Goal: Transaction & Acquisition: Purchase product/service

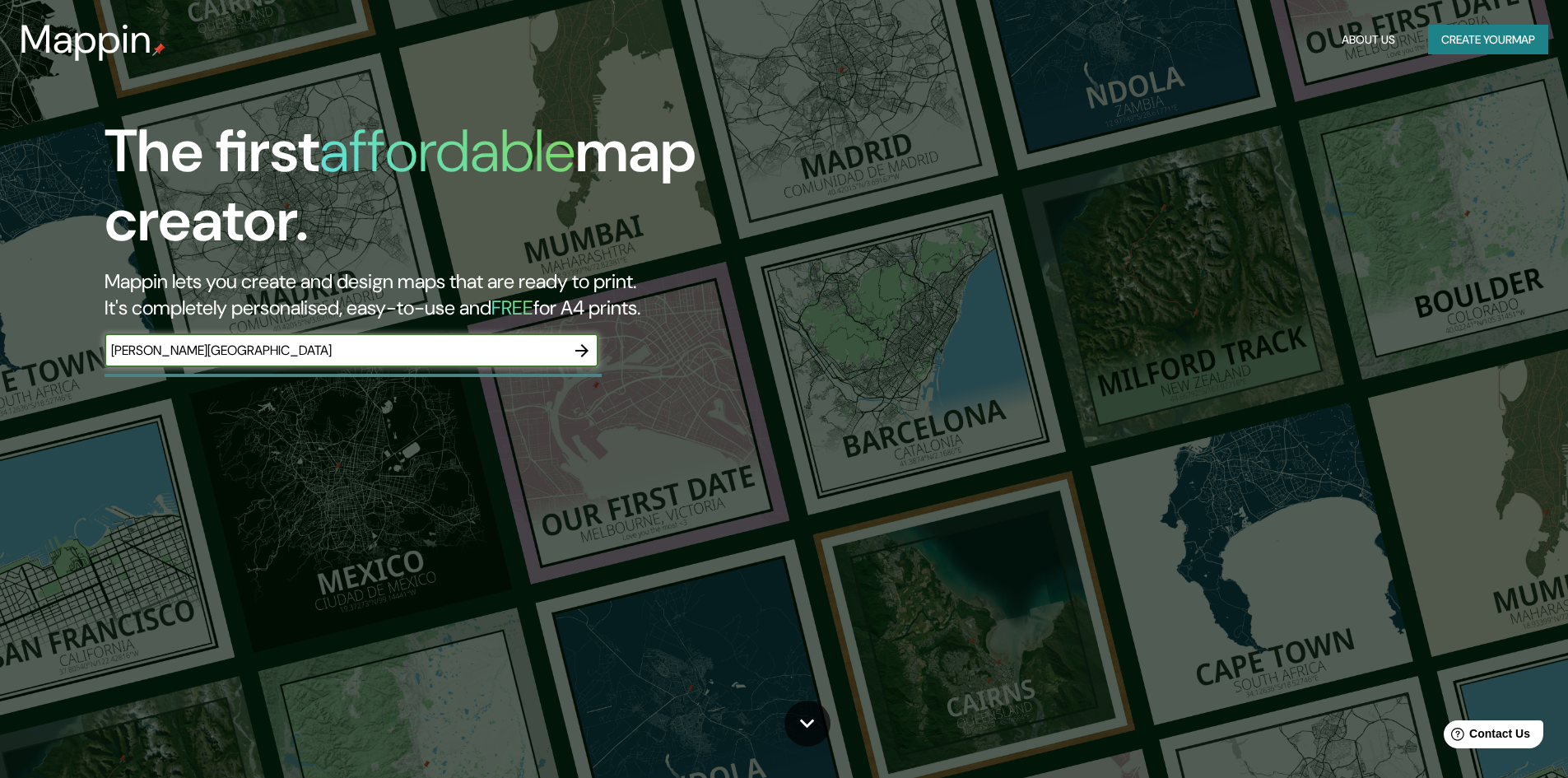
type input "[PERSON_NAME][GEOGRAPHIC_DATA]"
click at [578, 359] on icon "button" at bounding box center [582, 351] width 20 height 20
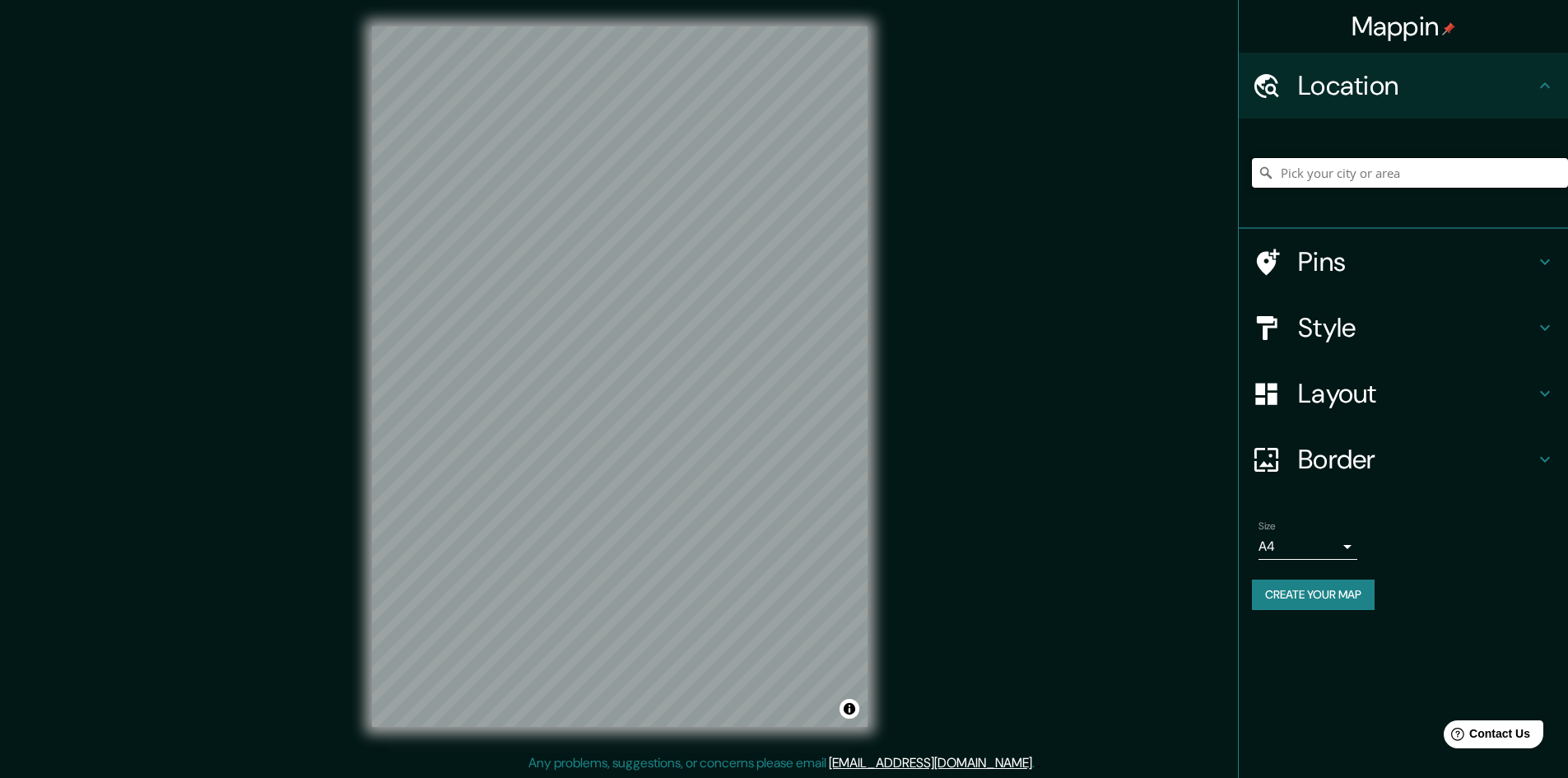
click at [1343, 164] on input "Pick your city or area" at bounding box center [1409, 173] width 316 height 29
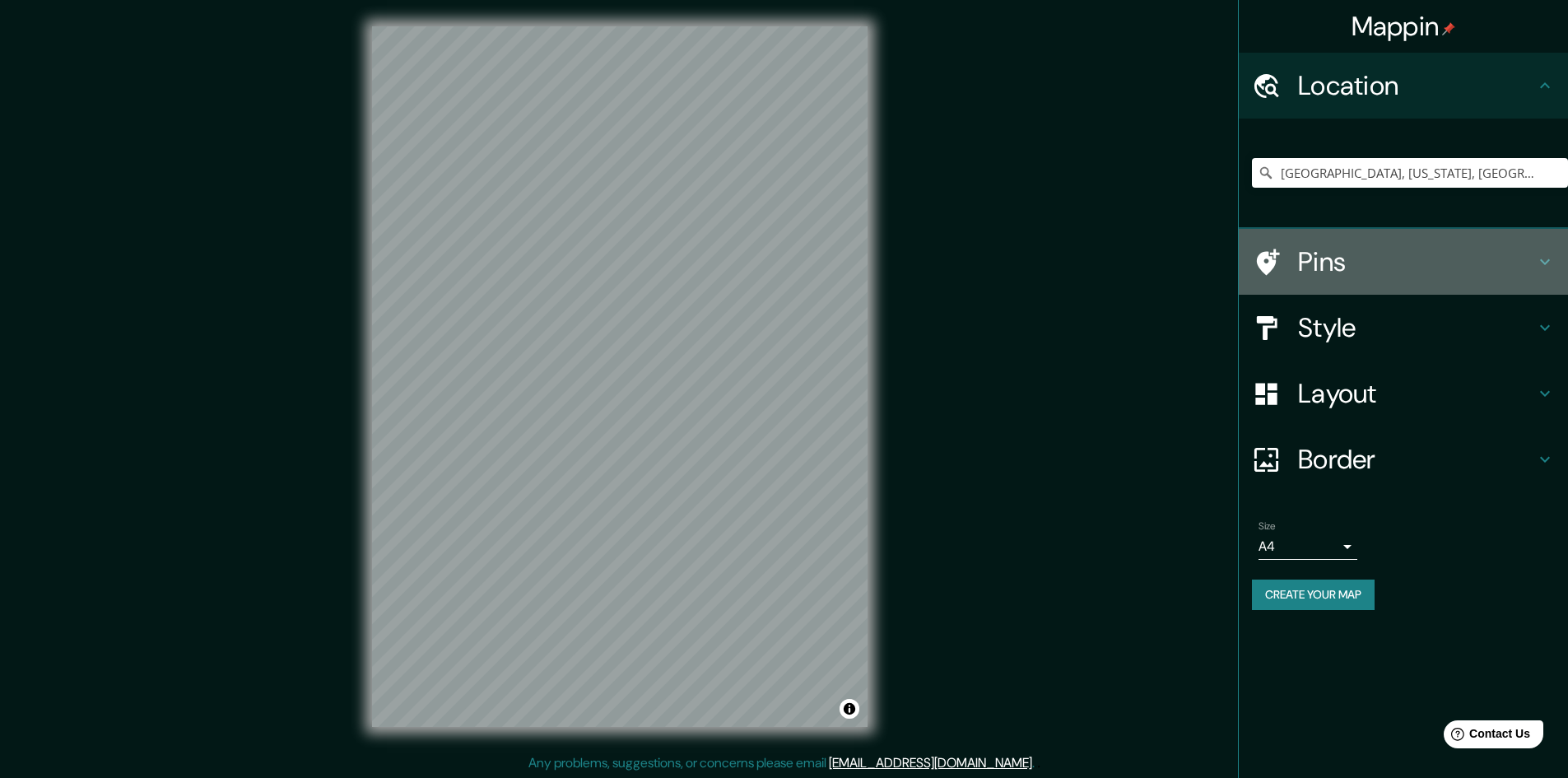
click at [1349, 258] on h4 "Pins" at bounding box center [1416, 262] width 237 height 33
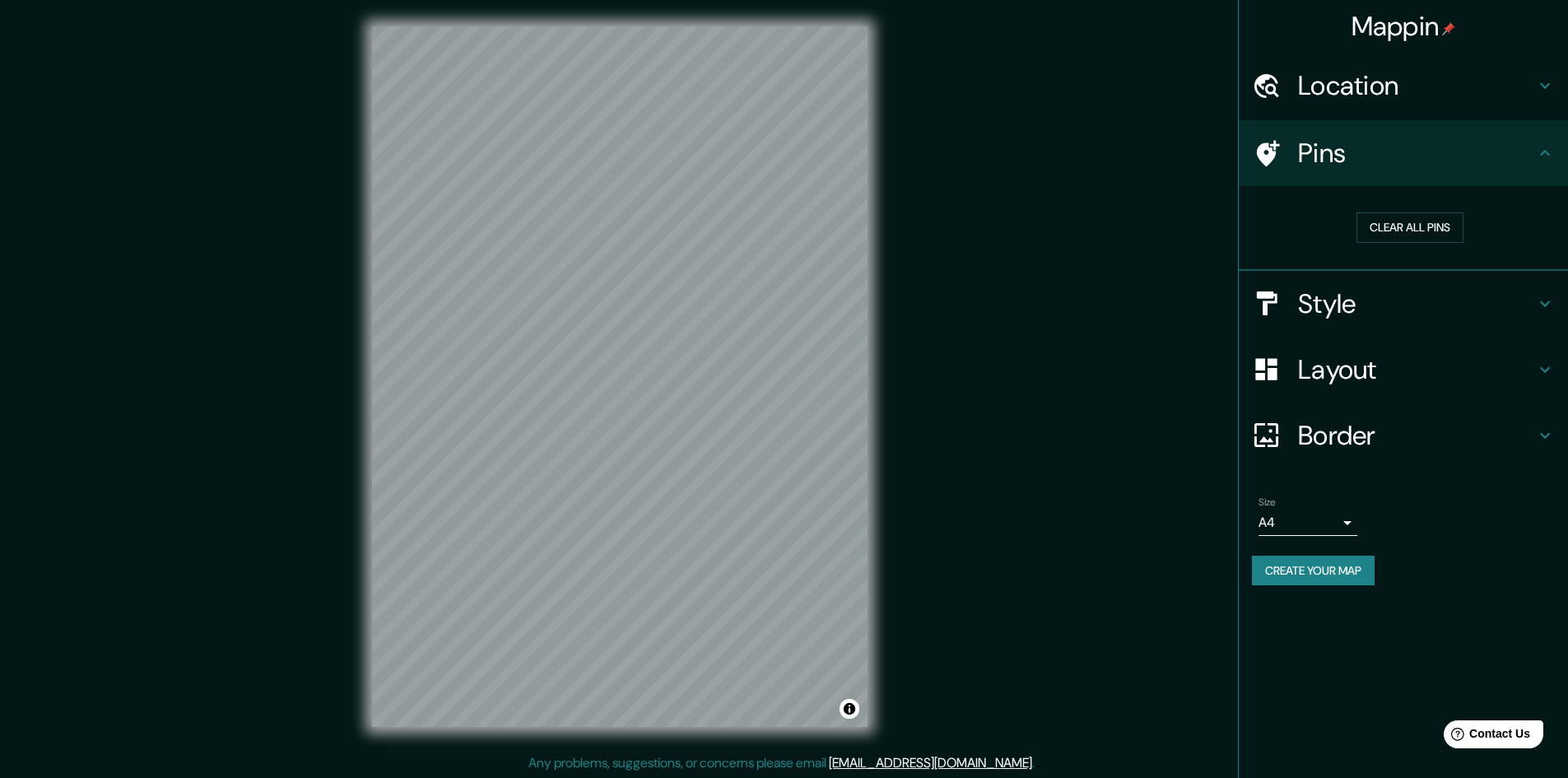
click at [1392, 293] on h4 "Style" at bounding box center [1416, 304] width 237 height 33
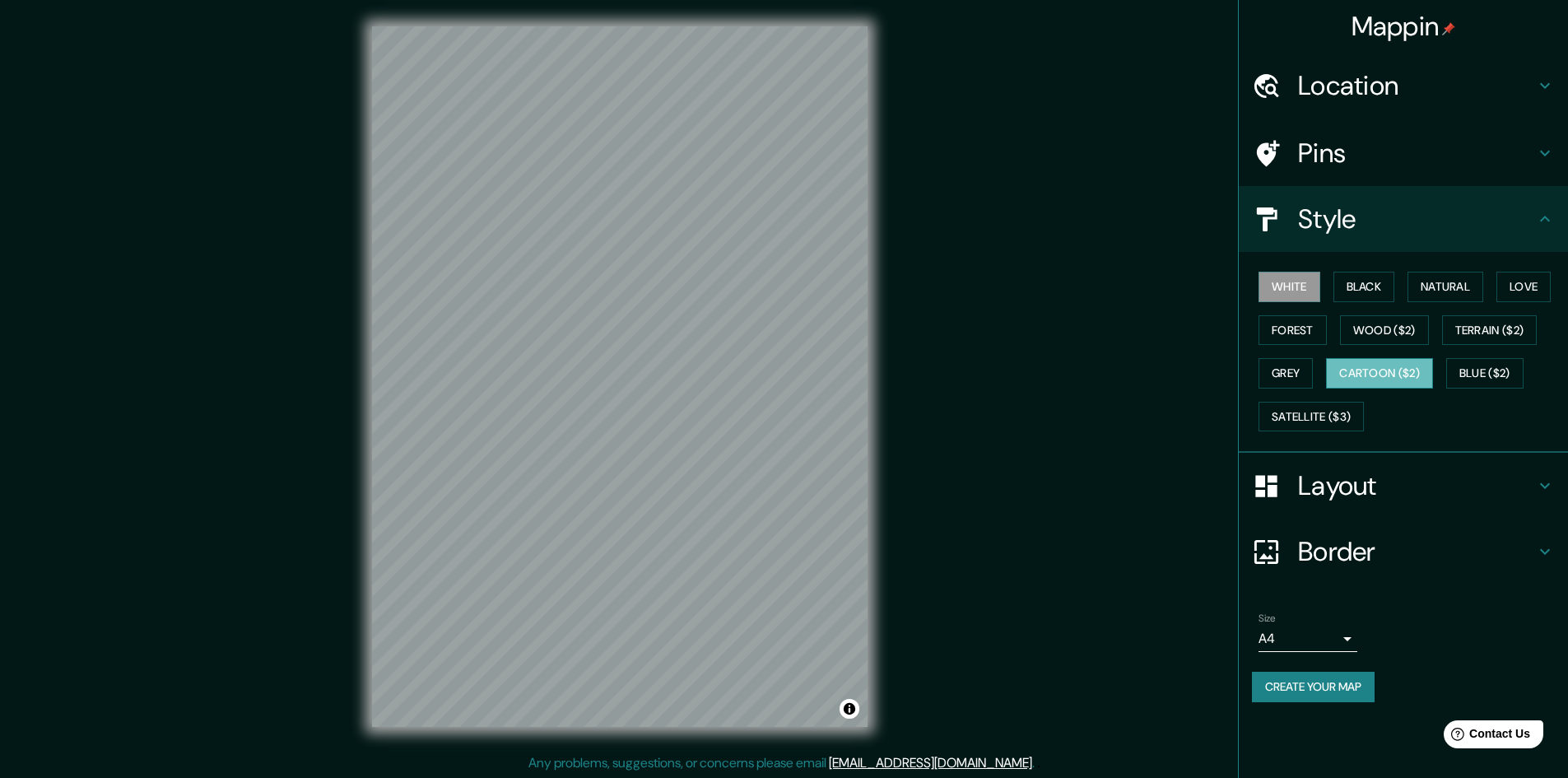
click at [1390, 373] on button "Cartoon ($2)" at bounding box center [1379, 373] width 107 height 30
click at [1502, 331] on button "Terrain ($2)" at bounding box center [1489, 330] width 95 height 30
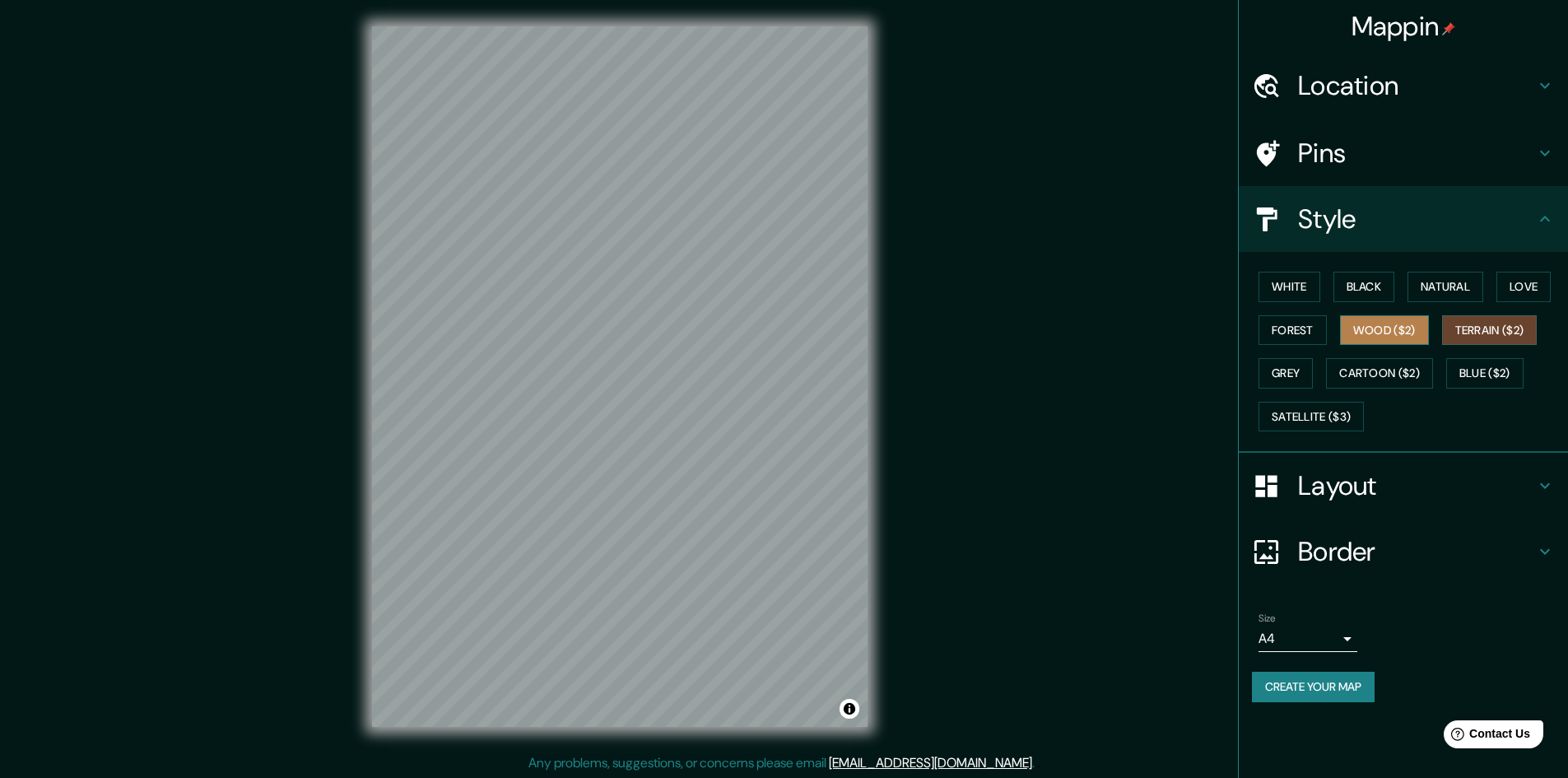
click at [1392, 333] on button "Wood ($2)" at bounding box center [1384, 330] width 89 height 30
click at [1316, 337] on button "Forest" at bounding box center [1292, 330] width 69 height 30
click at [1297, 372] on button "Grey" at bounding box center [1285, 373] width 54 height 30
click at [1366, 281] on button "Black" at bounding box center [1363, 286] width 61 height 30
click at [1477, 290] on button "Natural" at bounding box center [1444, 286] width 76 height 30
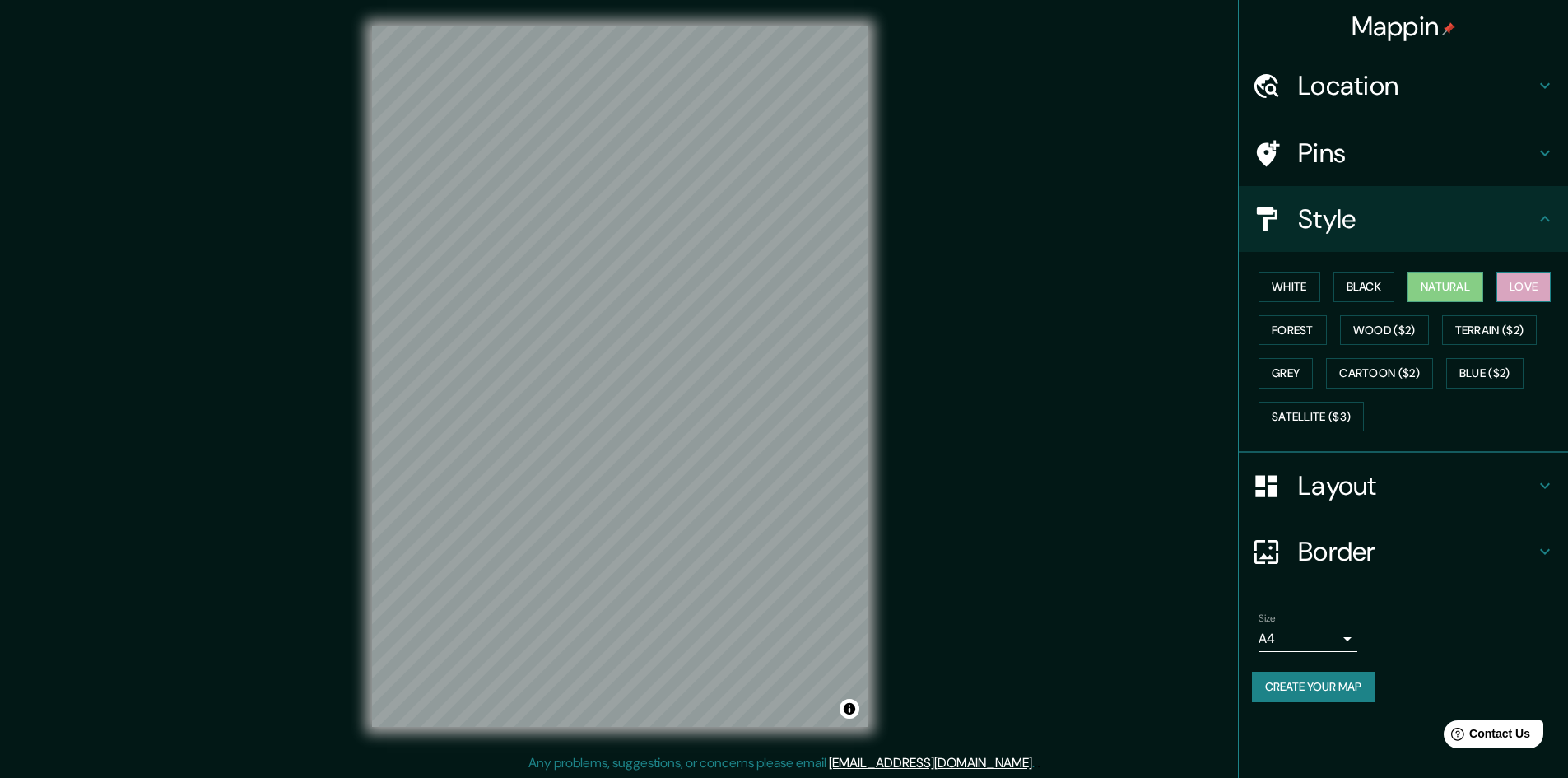
click at [1541, 283] on button "Love" at bounding box center [1522, 286] width 54 height 30
click at [1451, 289] on button "Natural" at bounding box center [1444, 286] width 76 height 30
click at [1321, 477] on h4 "Layout" at bounding box center [1416, 485] width 237 height 33
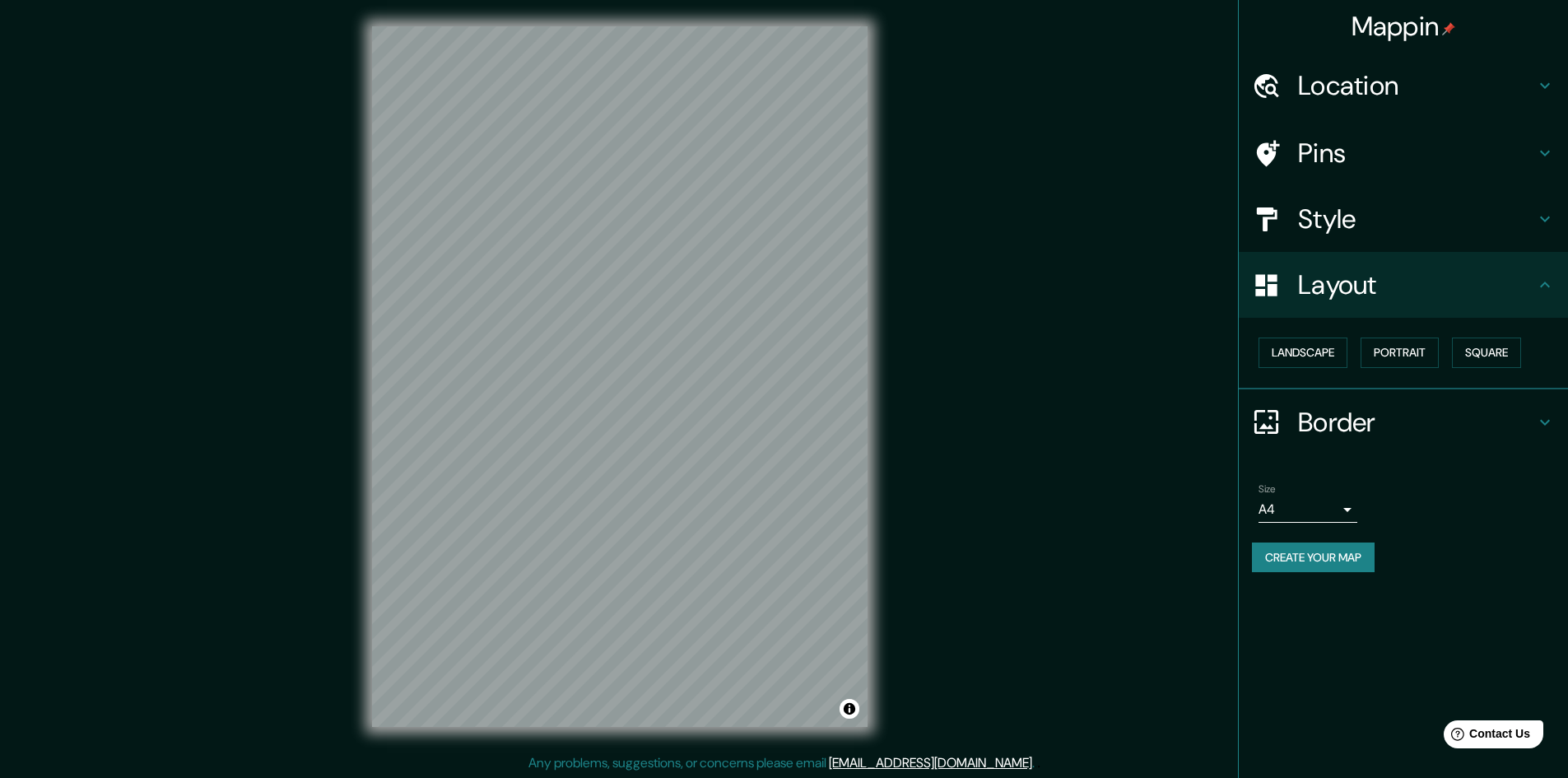
click at [1451, 416] on h4 "Border" at bounding box center [1416, 422] width 237 height 33
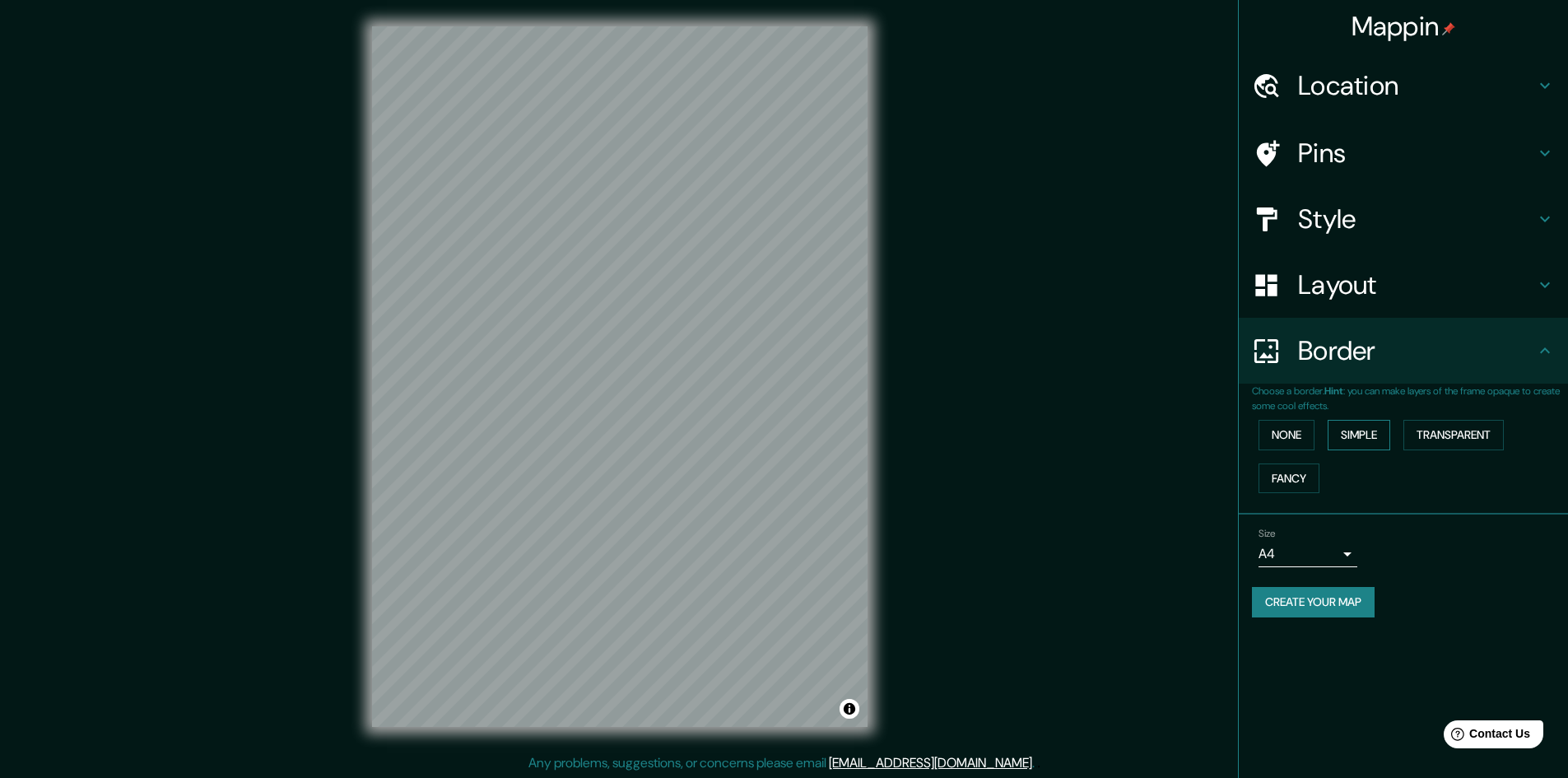
click at [1359, 433] on button "Simple" at bounding box center [1358, 435] width 62 height 30
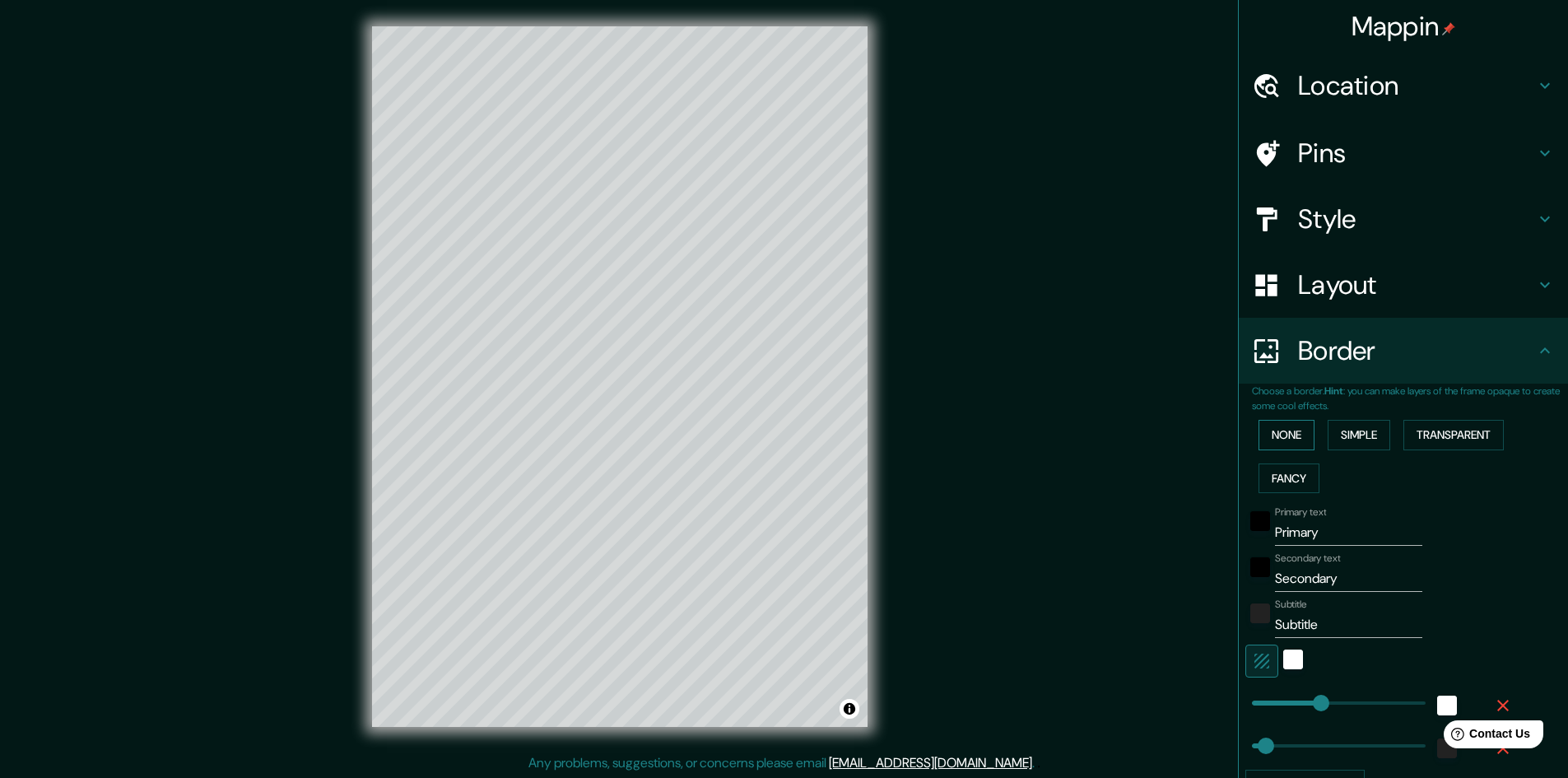
click at [1302, 436] on button "None" at bounding box center [1286, 435] width 56 height 30
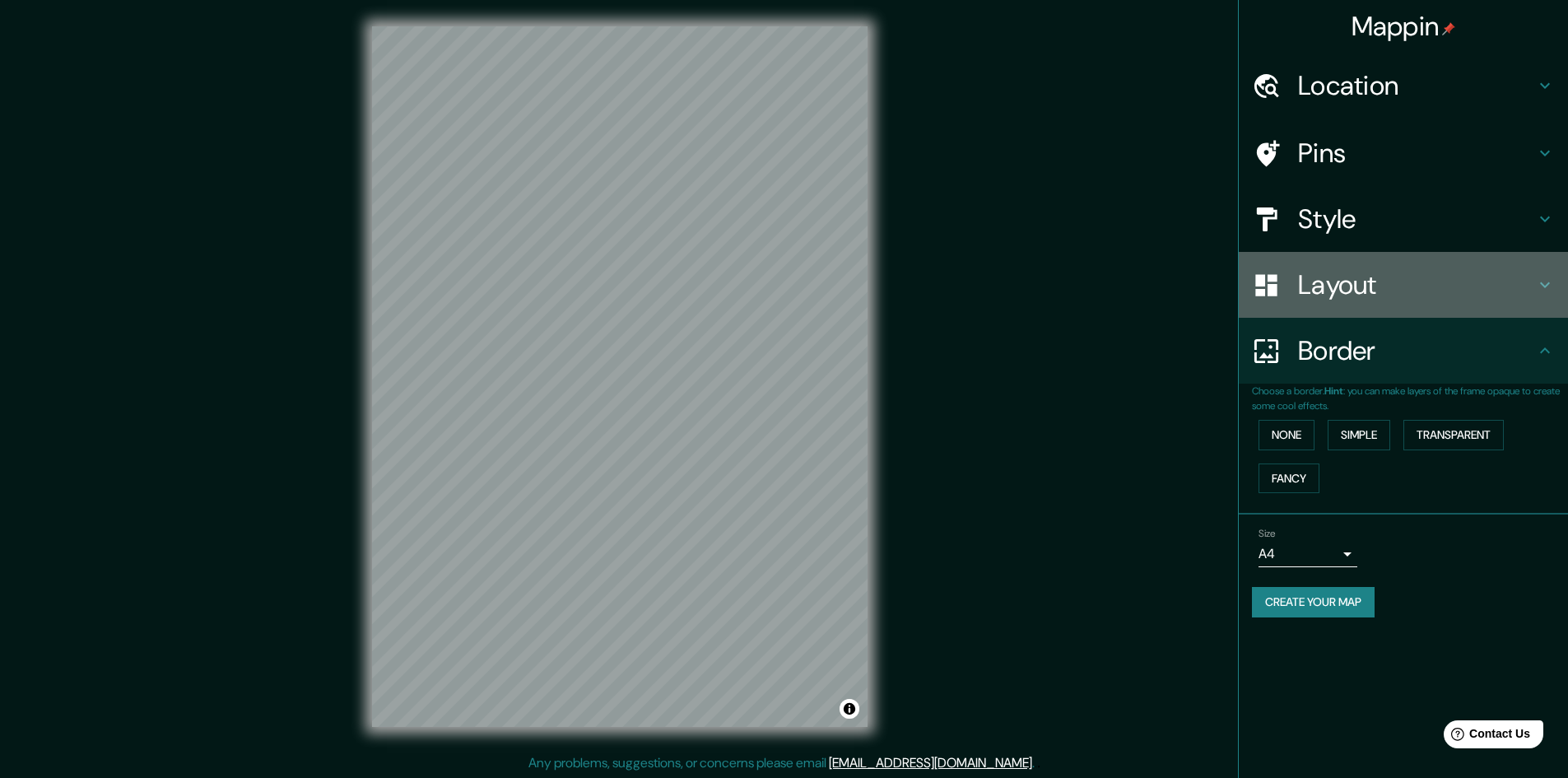
click at [1368, 290] on h4 "Layout" at bounding box center [1416, 285] width 237 height 33
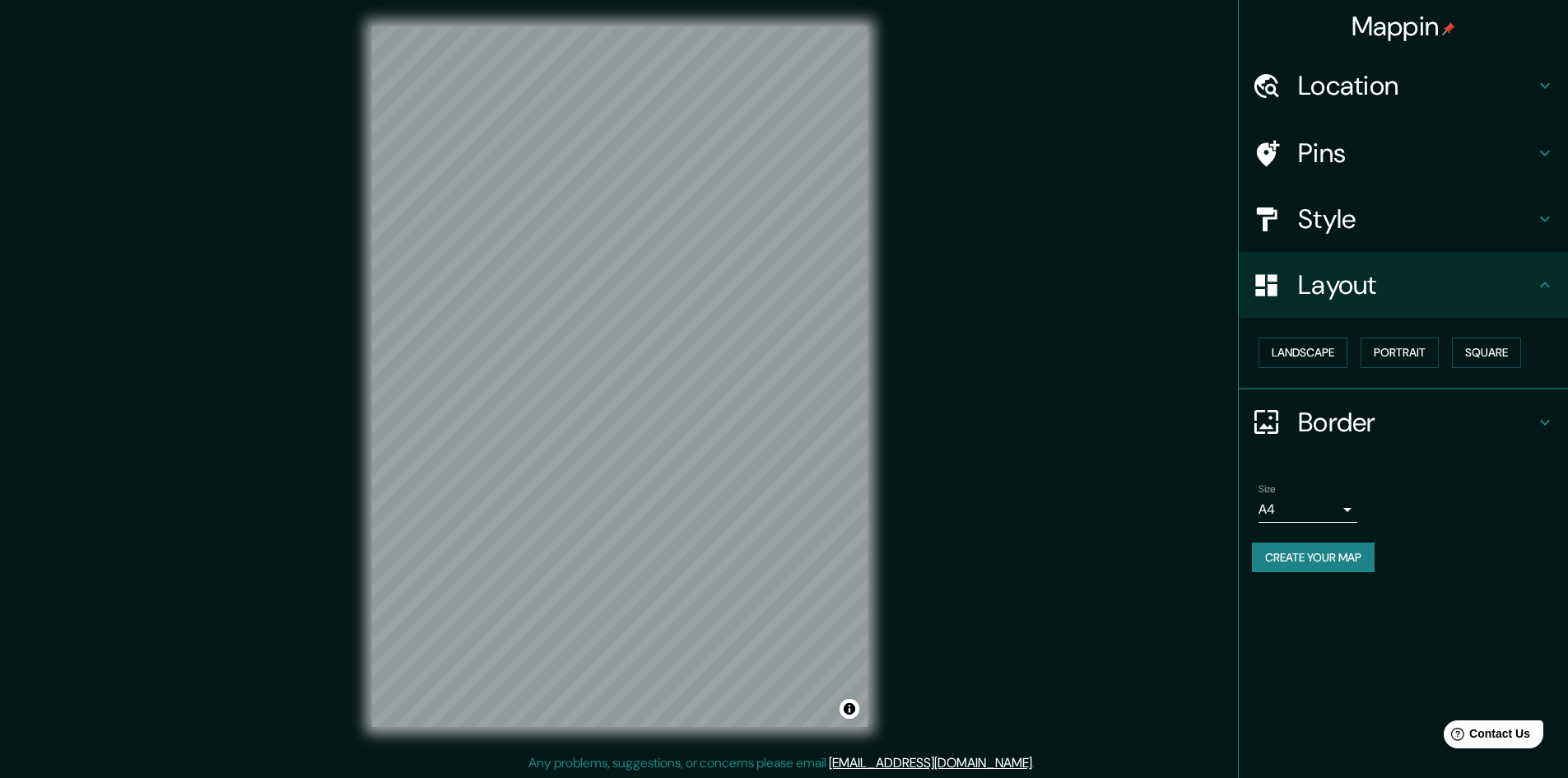
click at [1352, 237] on div "Style" at bounding box center [1403, 219] width 330 height 66
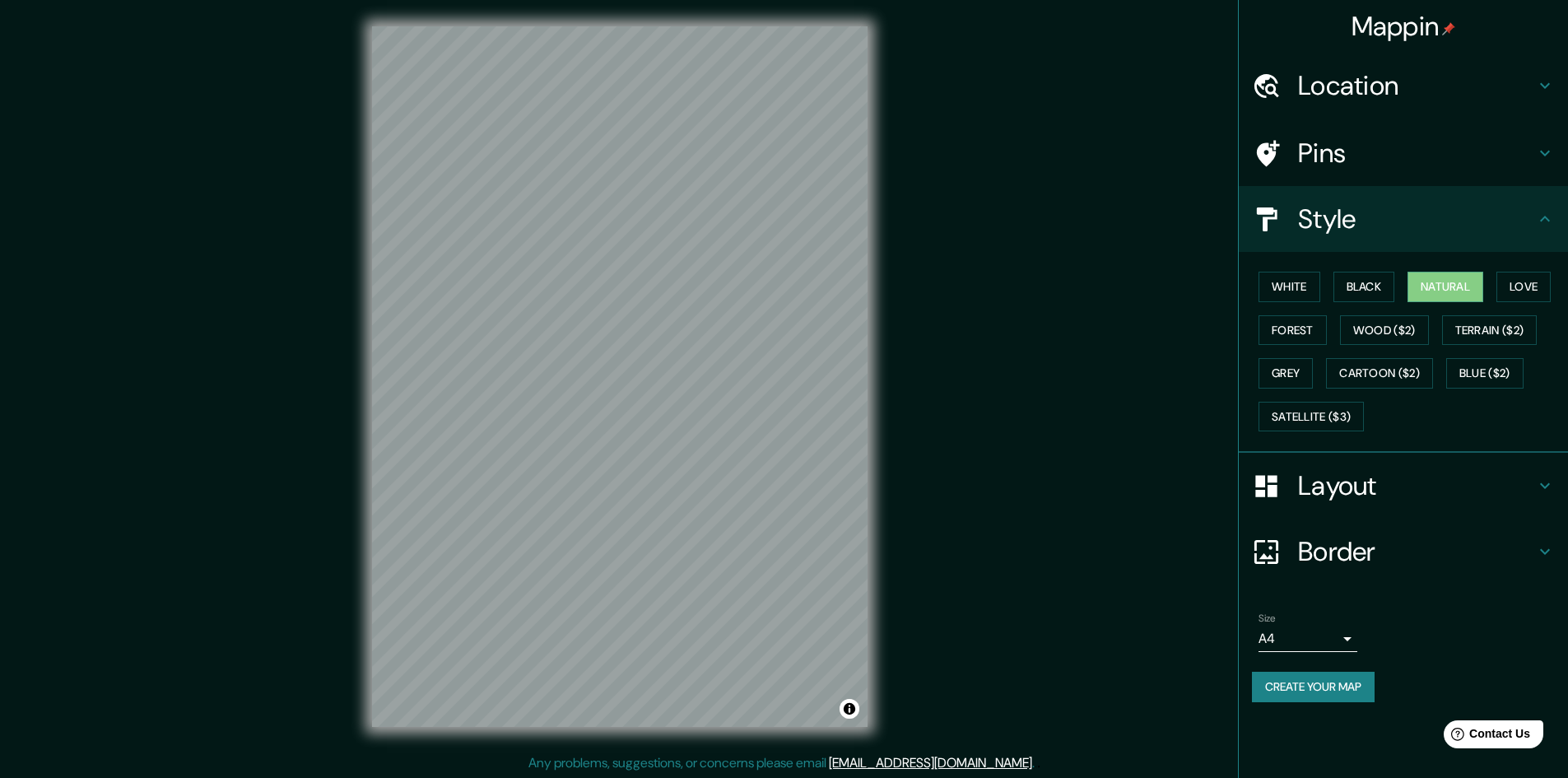
click at [1333, 178] on div "Pins" at bounding box center [1403, 153] width 330 height 66
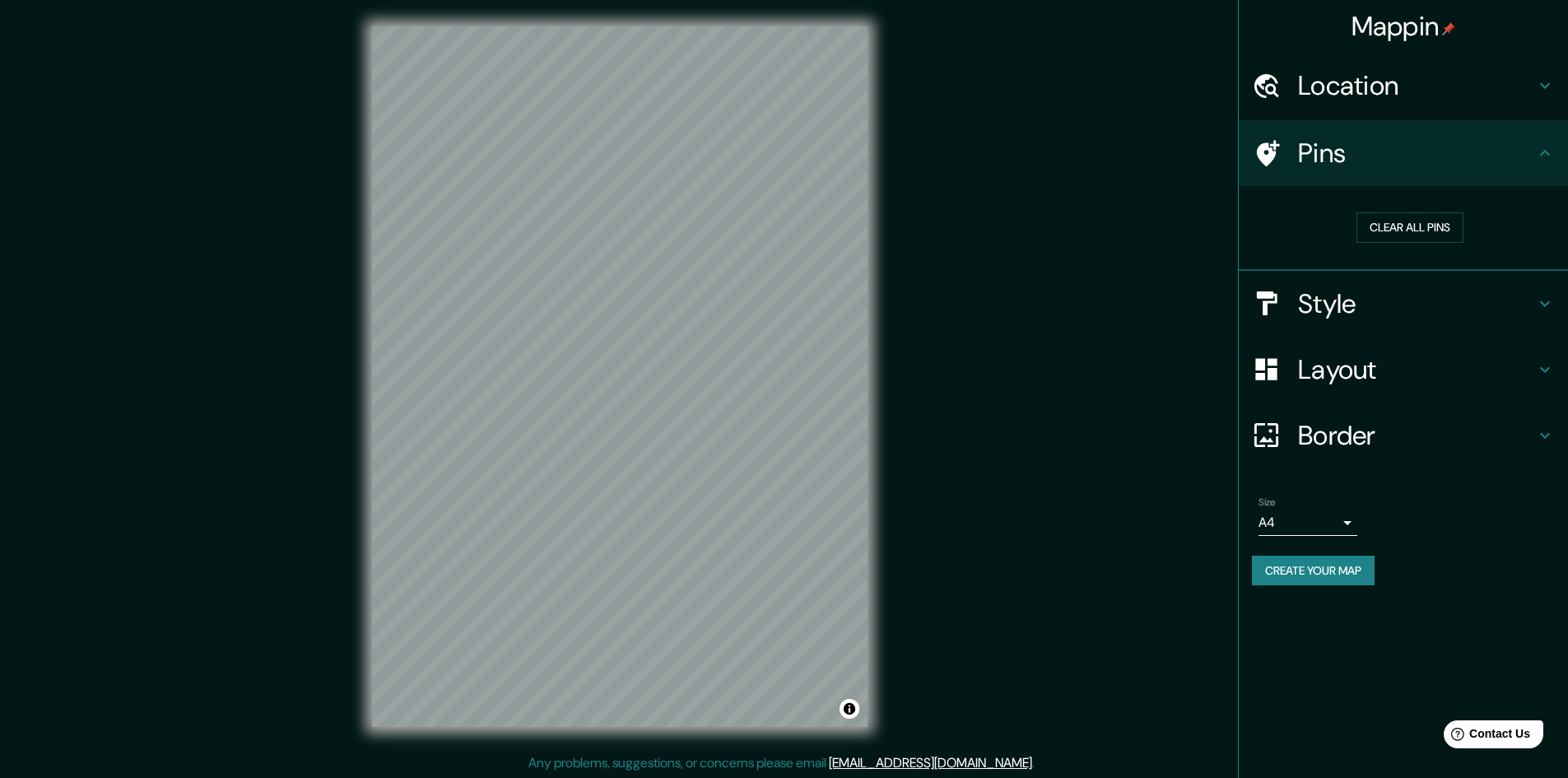
click at [1351, 373] on h4 "Layout" at bounding box center [1416, 370] width 237 height 33
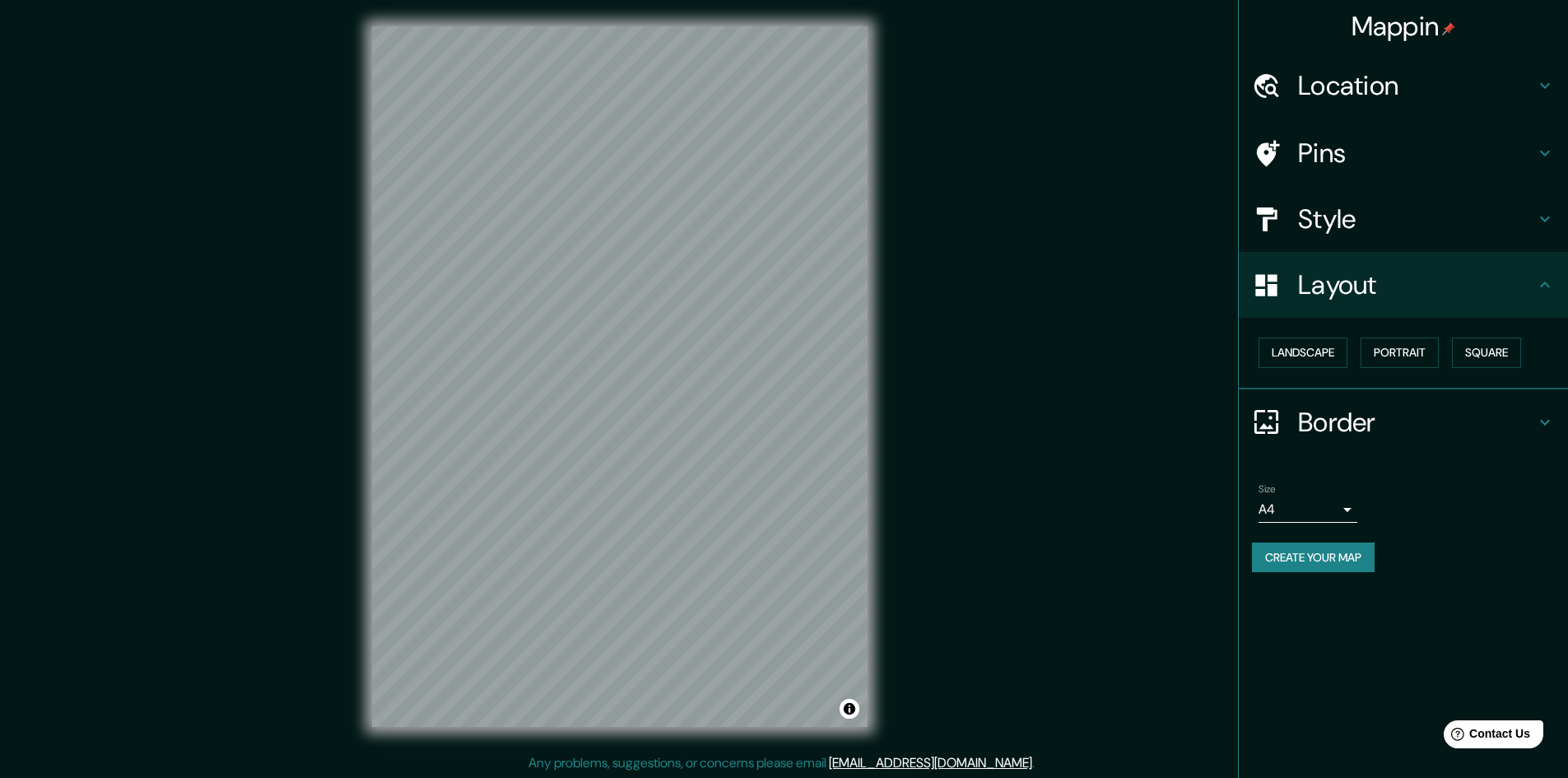
click at [1336, 142] on h4 "Pins" at bounding box center [1416, 153] width 237 height 33
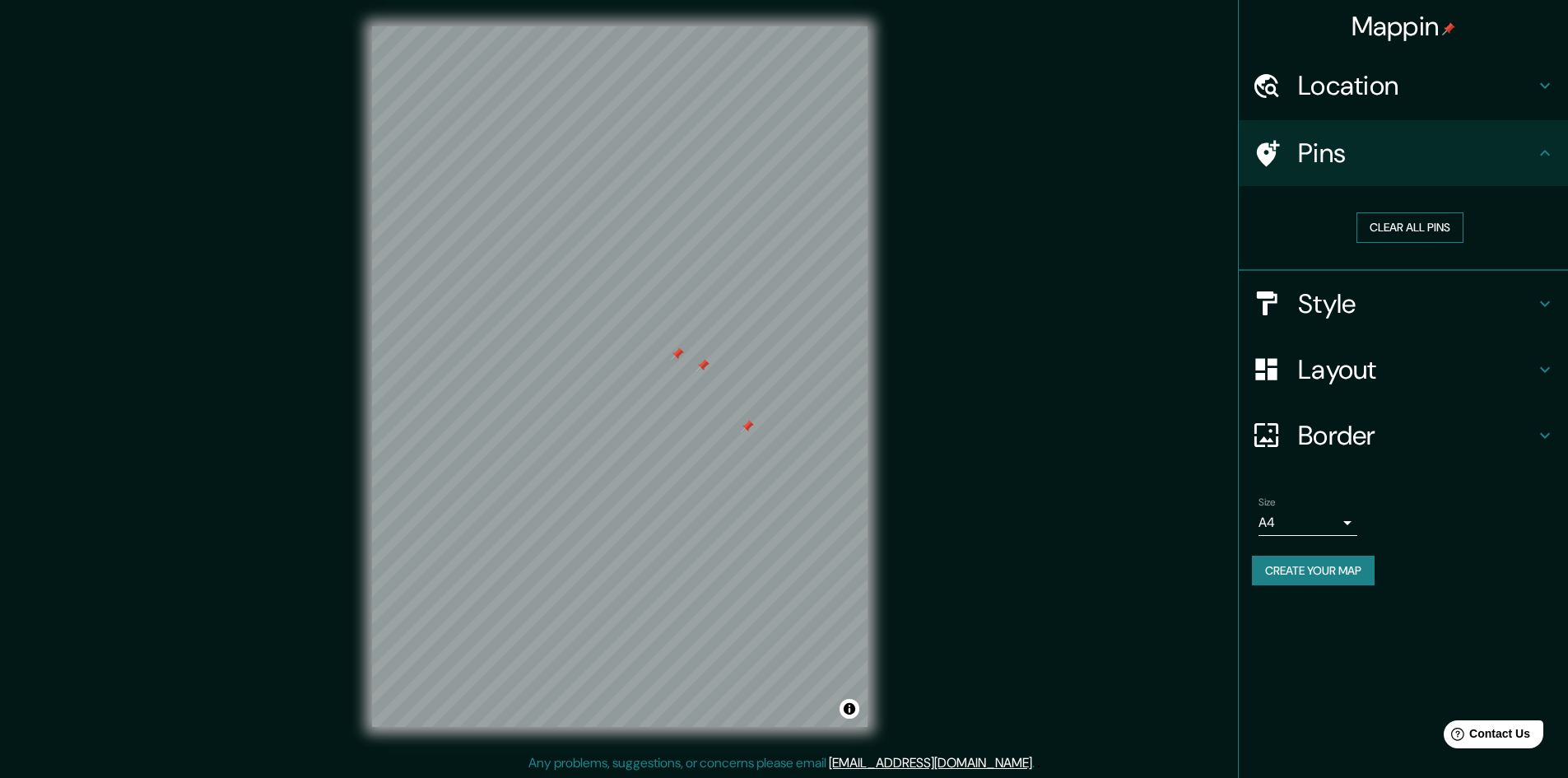
click at [1403, 219] on button "Clear all pins" at bounding box center [1410, 227] width 107 height 30
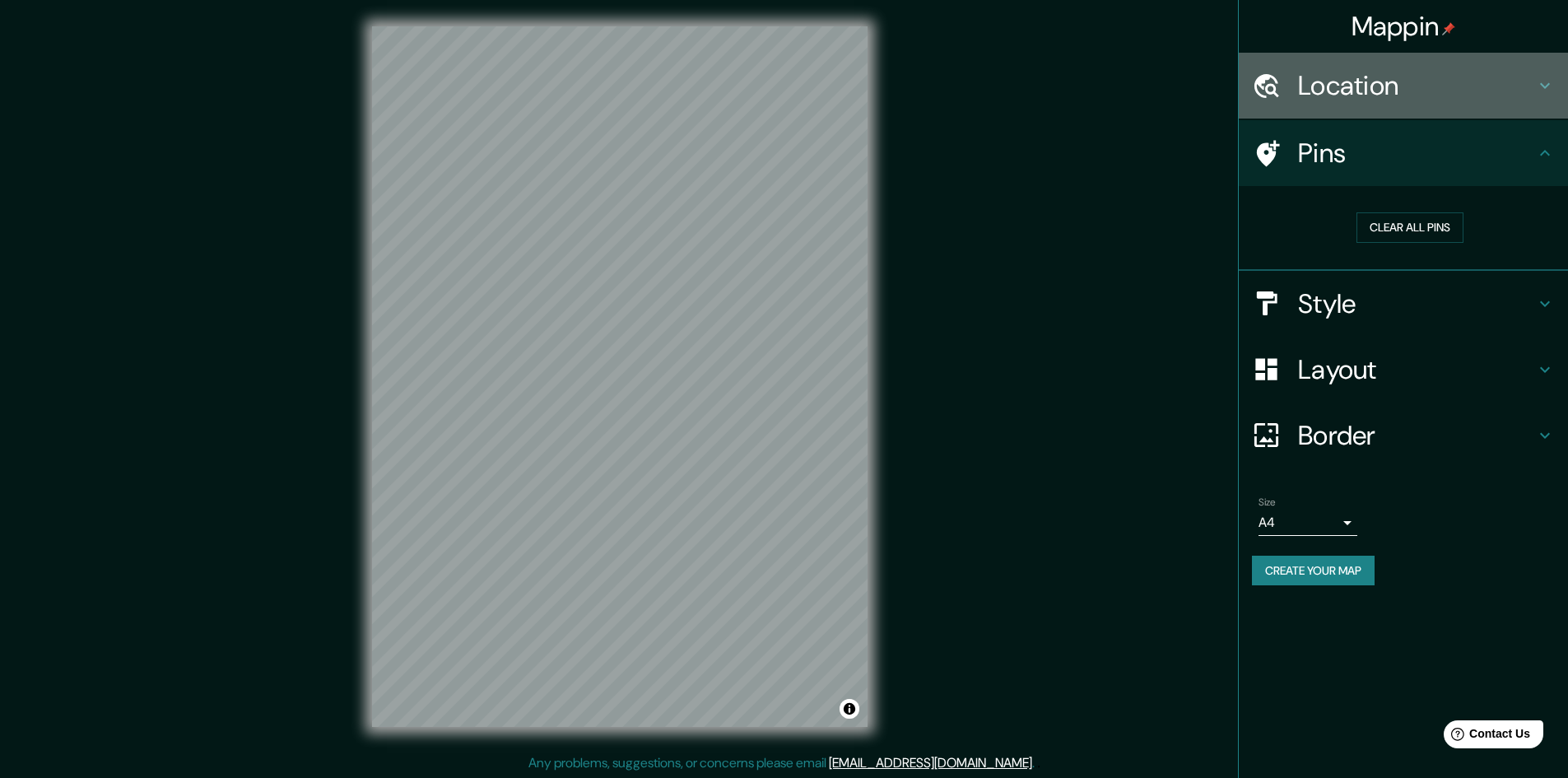
click at [1370, 93] on h4 "Location" at bounding box center [1416, 86] width 237 height 33
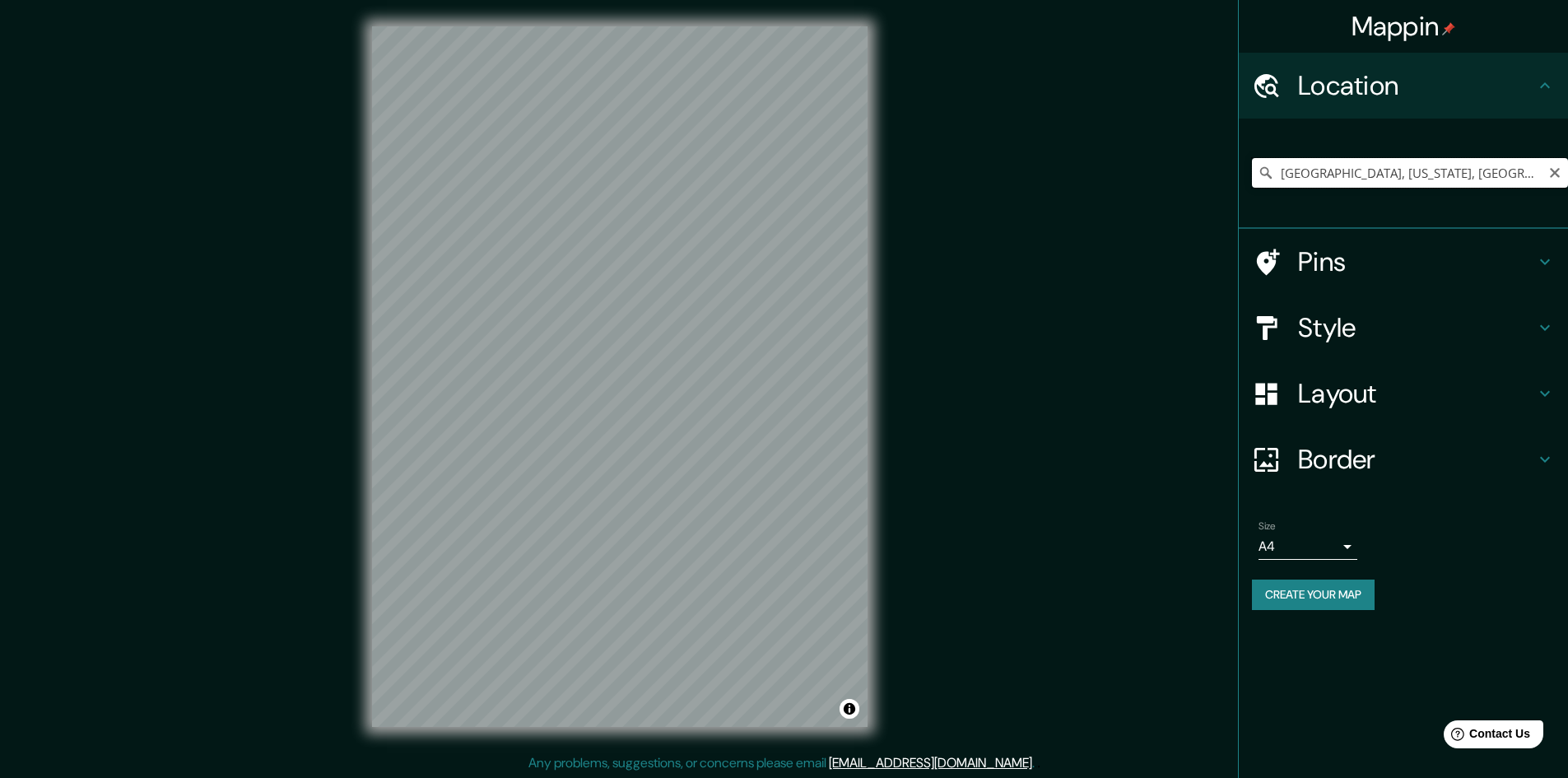
click at [1422, 185] on input "[GEOGRAPHIC_DATA], [US_STATE], [GEOGRAPHIC_DATA]" at bounding box center [1409, 173] width 316 height 29
click at [1422, 184] on input "[GEOGRAPHIC_DATA], [US_STATE], [GEOGRAPHIC_DATA]" at bounding box center [1409, 173] width 316 height 29
click at [1422, 183] on input "[GEOGRAPHIC_DATA], [US_STATE], [GEOGRAPHIC_DATA]" at bounding box center [1409, 173] width 316 height 29
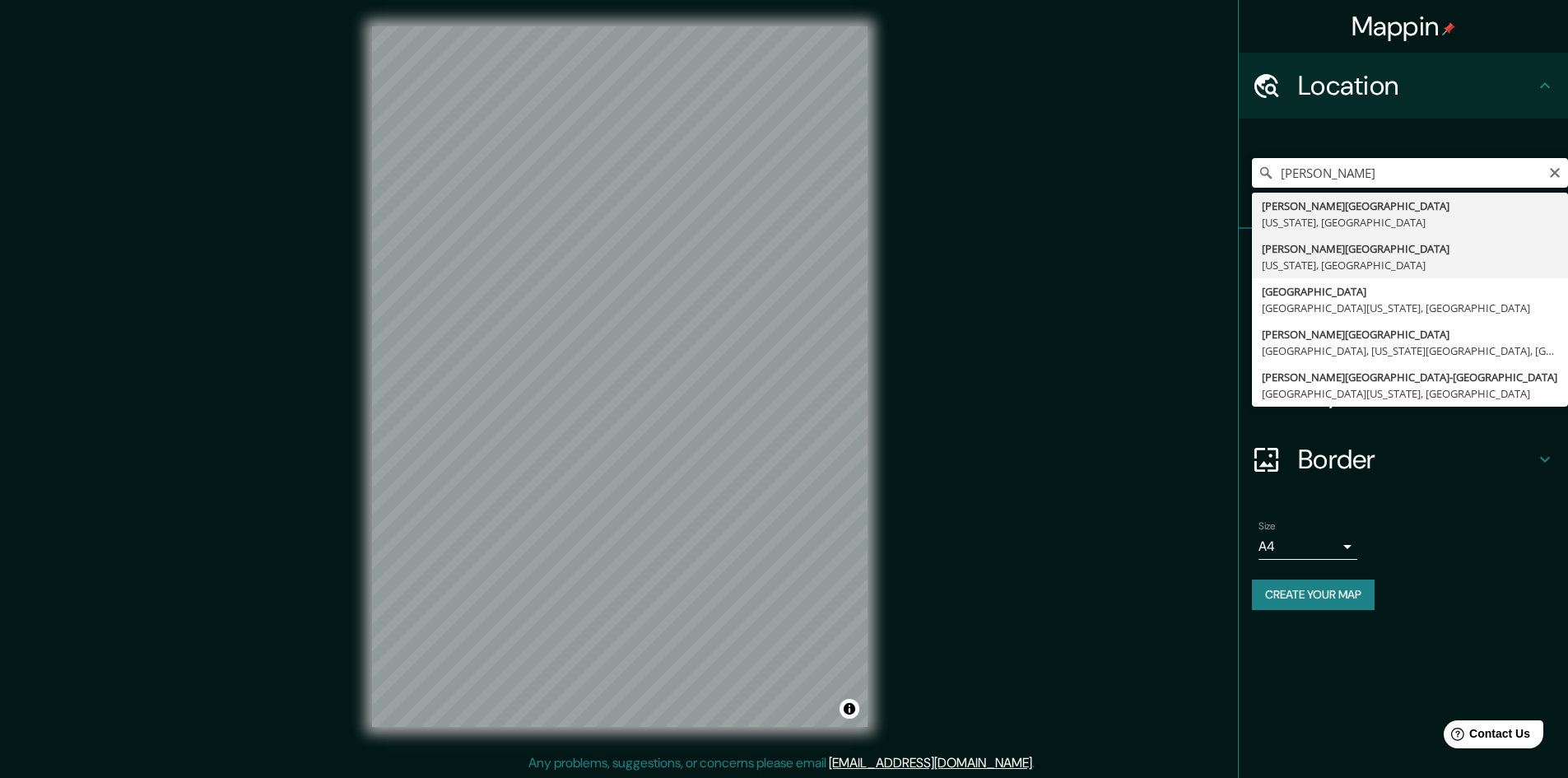
type input "[PERSON_NAME][GEOGRAPHIC_DATA], [US_STATE], [GEOGRAPHIC_DATA]"
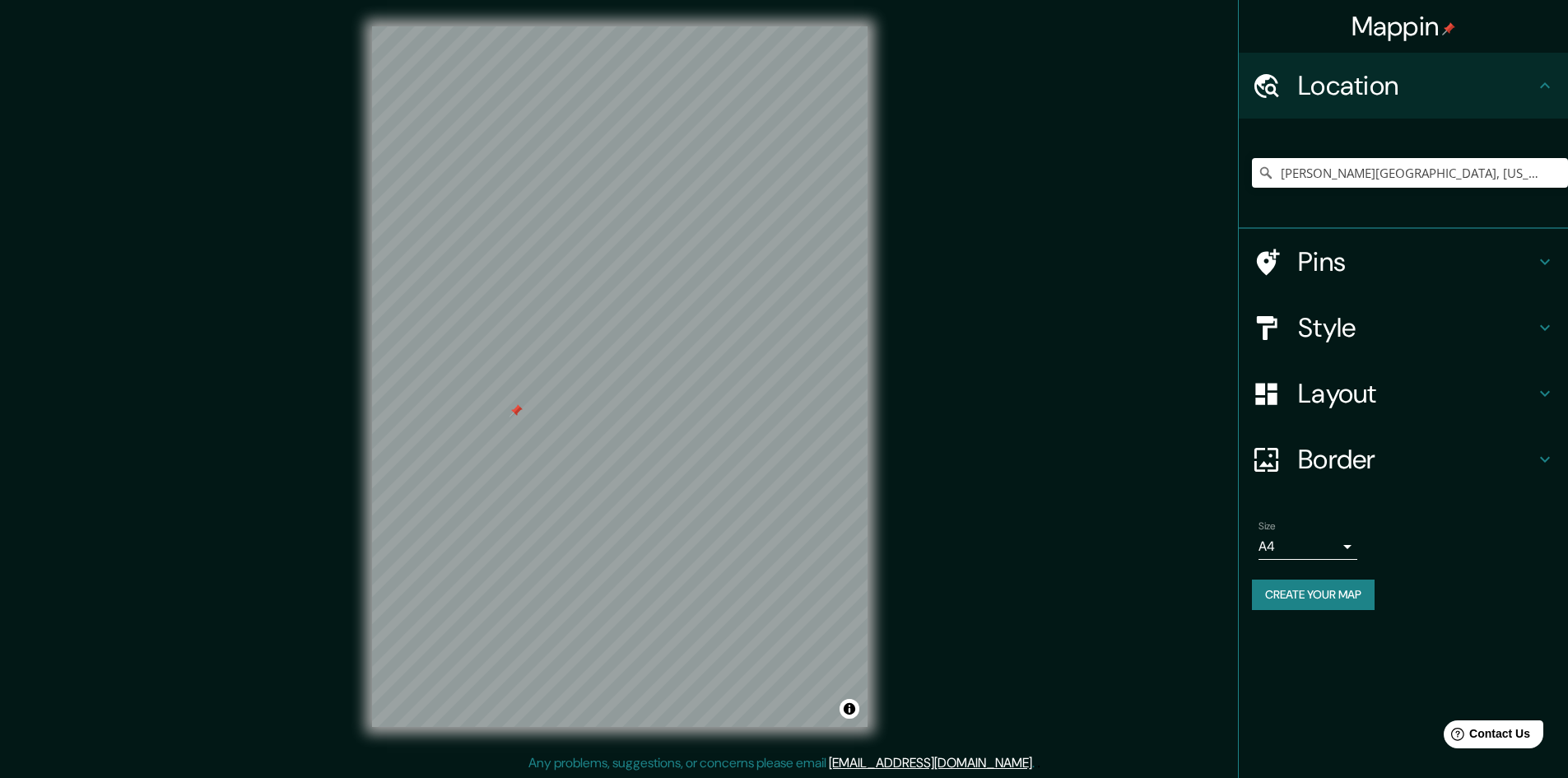
click at [511, 405] on div at bounding box center [516, 410] width 13 height 13
